Goal: Transaction & Acquisition: Download file/media

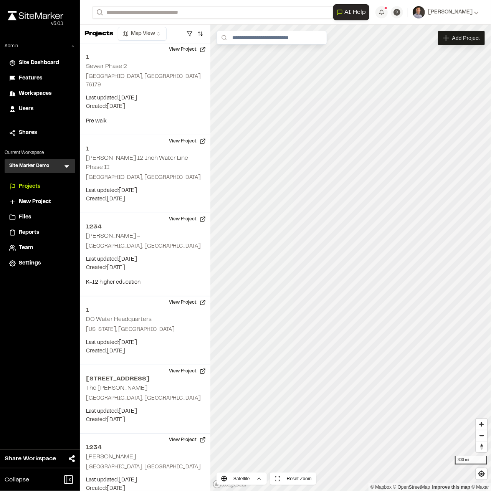
click at [68, 170] on div "Site Marker Demo SM Menu" at bounding box center [40, 166] width 71 height 14
click at [64, 168] on icon at bounding box center [67, 166] width 8 height 8
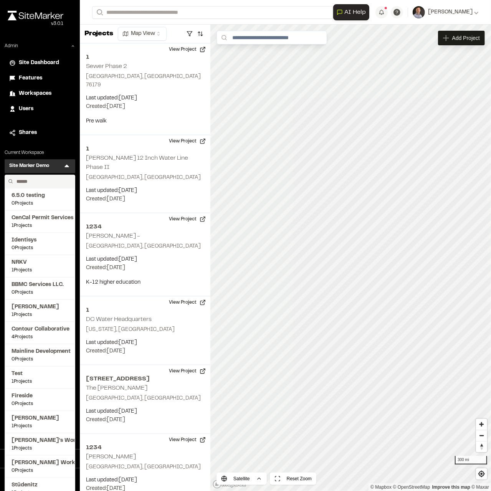
click at [35, 185] on input "text" at bounding box center [42, 181] width 58 height 13
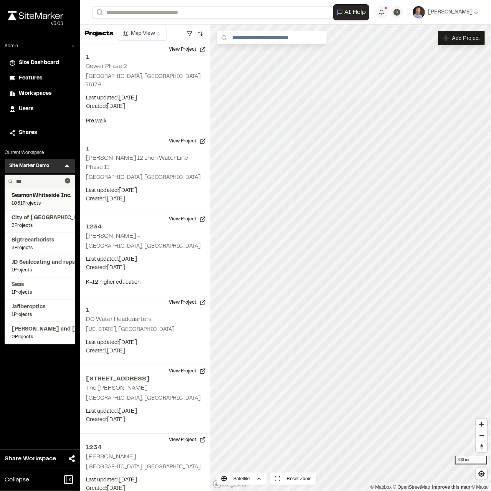
type input "***"
click at [32, 194] on span "SeamonWhiteside Inc." at bounding box center [40, 196] width 57 height 8
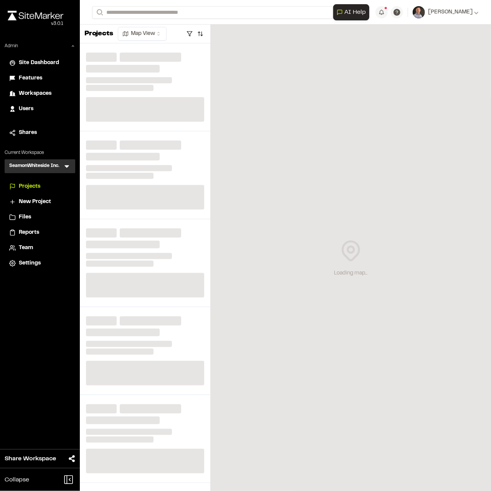
click at [31, 235] on span "Reports" at bounding box center [29, 232] width 20 height 8
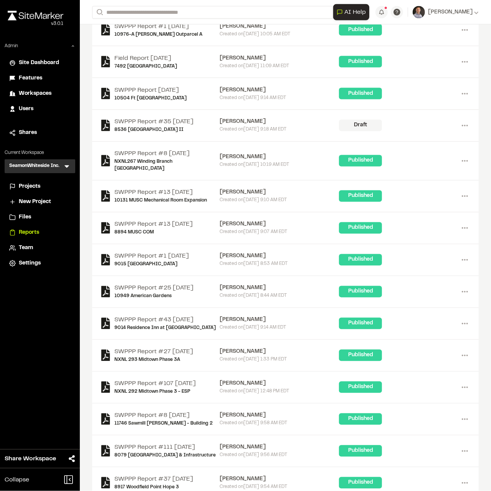
scroll to position [630, 0]
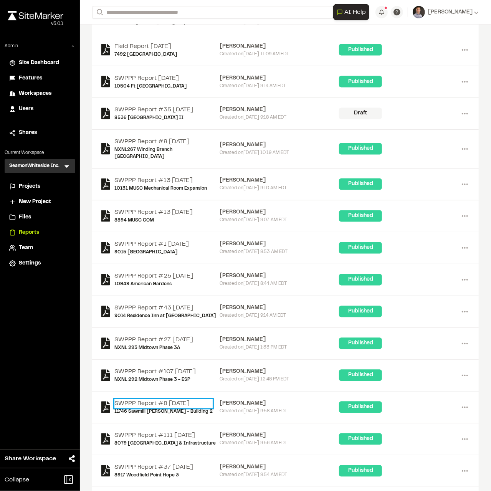
click at [187, 392] on link "SWPPP Report #8 2025-08-08" at bounding box center [163, 403] width 98 height 9
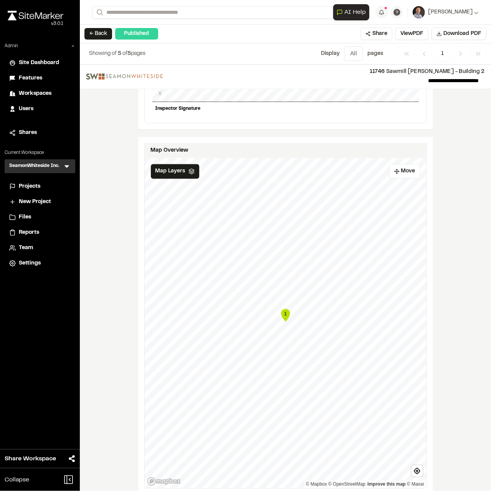
scroll to position [772, 0]
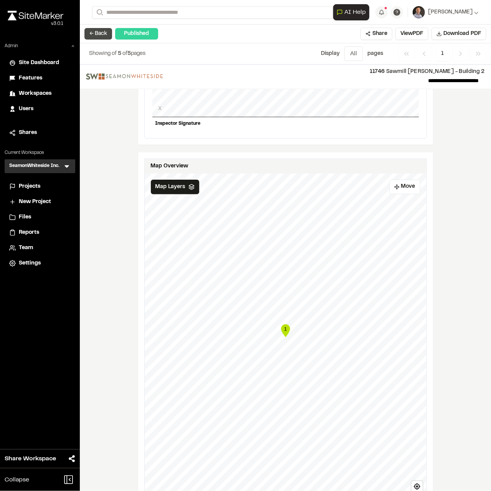
click at [94, 35] on button "← Back" at bounding box center [98, 34] width 28 height 12
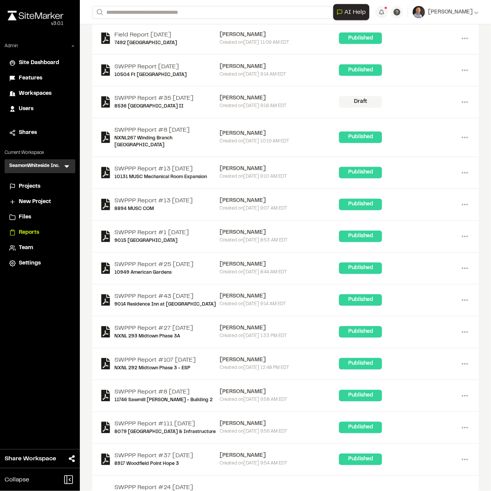
scroll to position [745, 0]
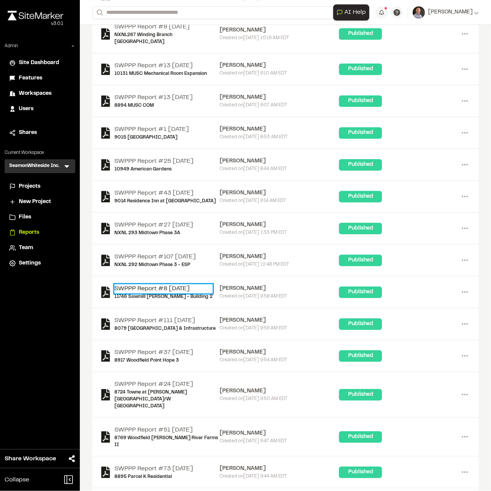
click at [201, 284] on link "SWPPP Report #8 2025-08-08" at bounding box center [163, 288] width 98 height 9
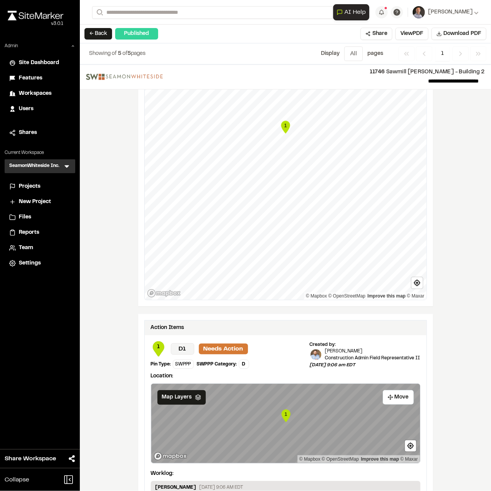
scroll to position [1117, 0]
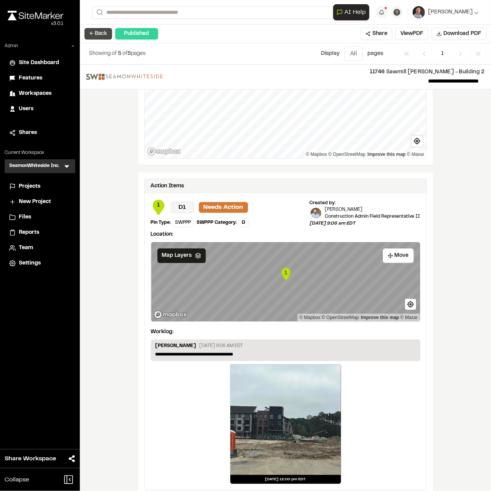
click at [97, 35] on button "← Back" at bounding box center [98, 34] width 28 height 12
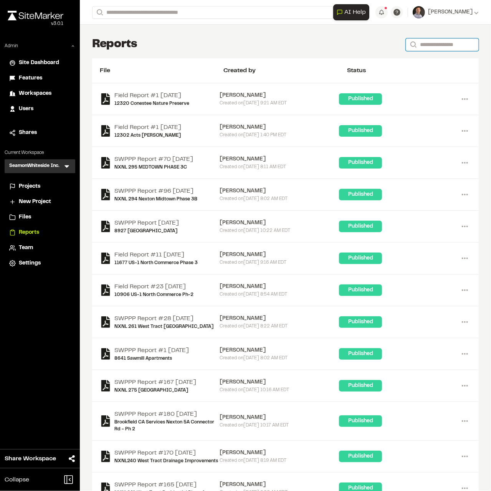
click at [392, 50] on input "Search" at bounding box center [442, 44] width 73 height 13
click at [392, 46] on input "Search" at bounding box center [442, 44] width 73 height 13
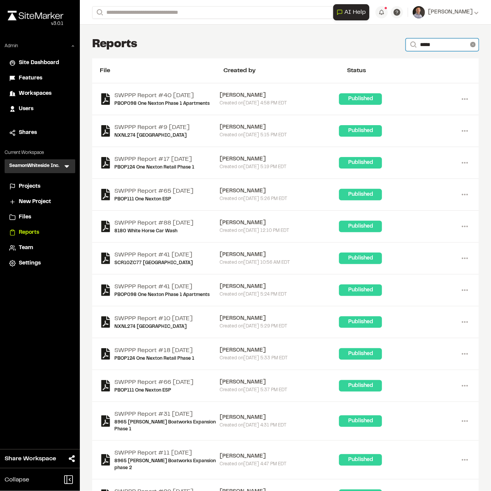
type input "*****"
click at [392, 43] on icon at bounding box center [472, 44] width 5 height 5
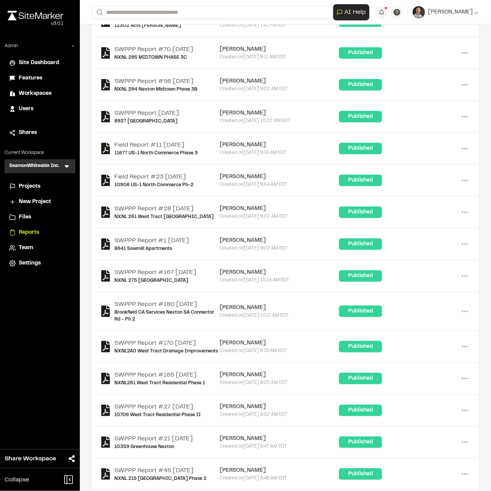
scroll to position [115, 0]
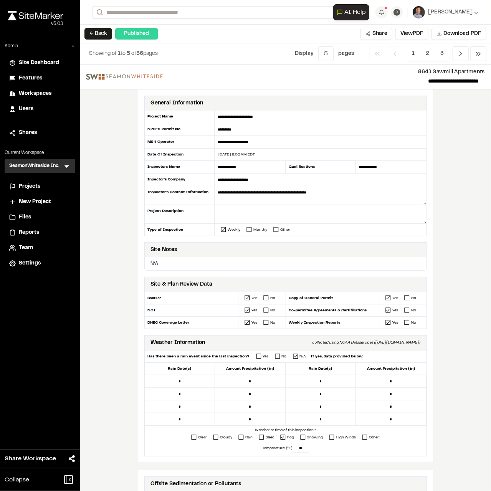
scroll to position [806, 0]
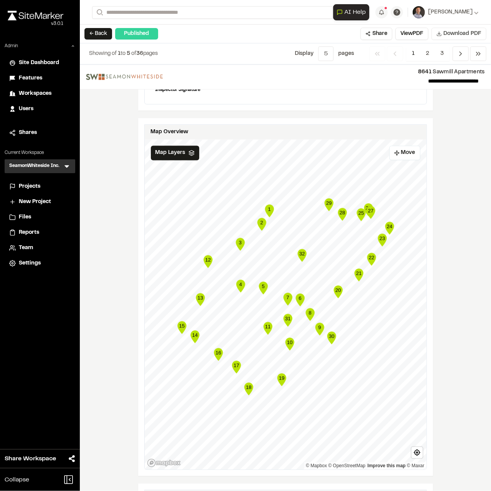
click at [446, 33] on span "Download PDF" at bounding box center [462, 34] width 38 height 8
